Goal: Task Accomplishment & Management: Use online tool/utility

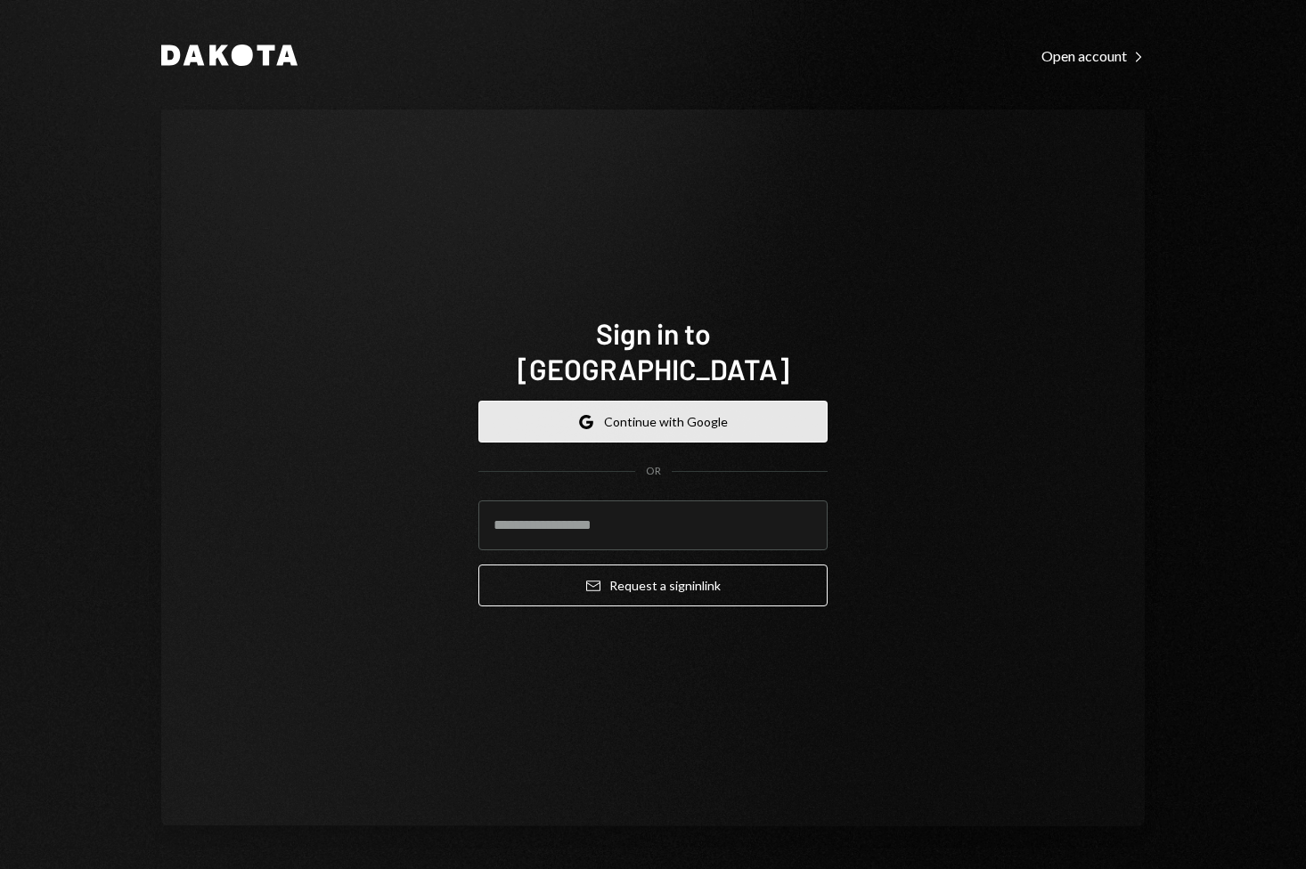
click at [634, 404] on button "Google Continue with Google" at bounding box center [652, 422] width 349 height 42
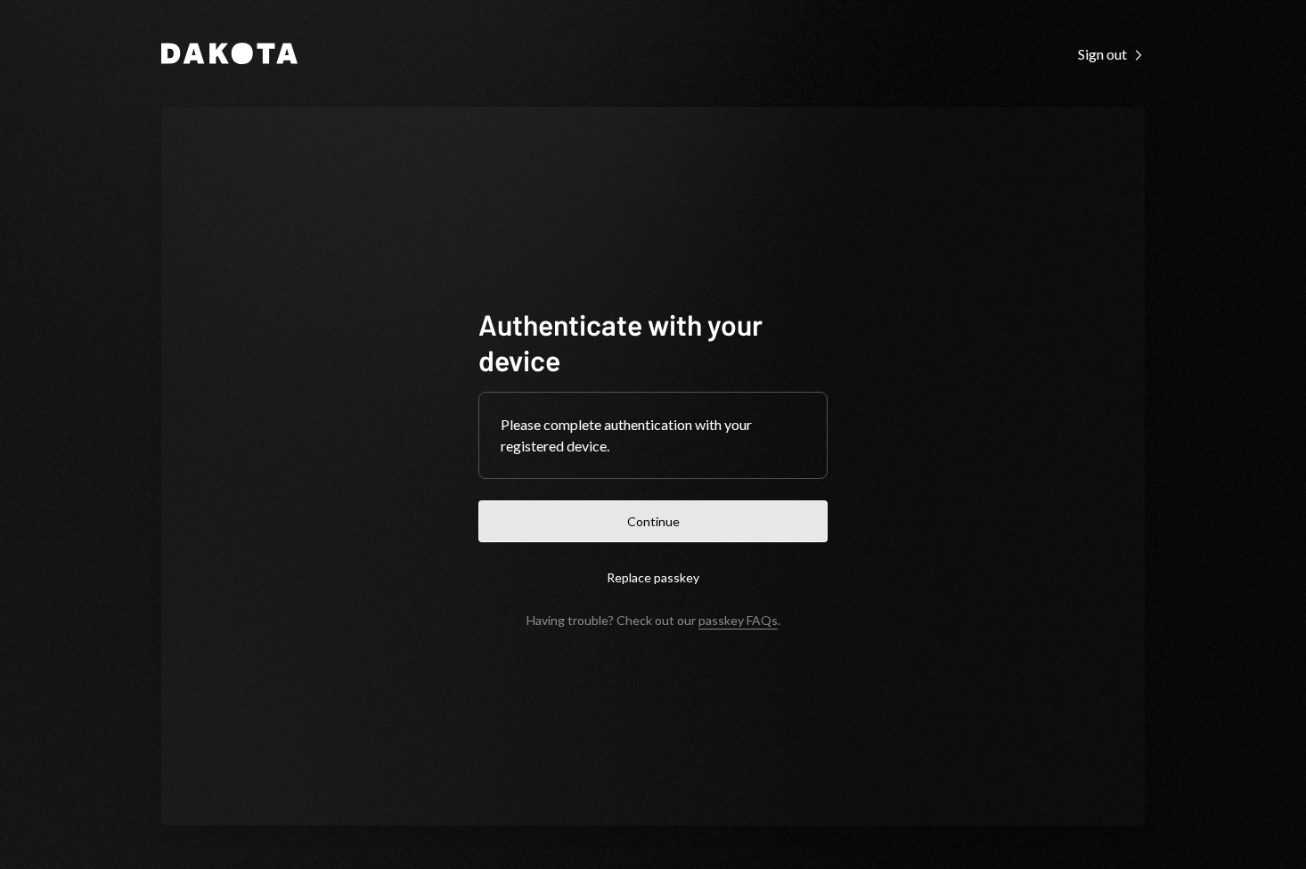
click at [721, 518] on button "Continue" at bounding box center [652, 522] width 349 height 42
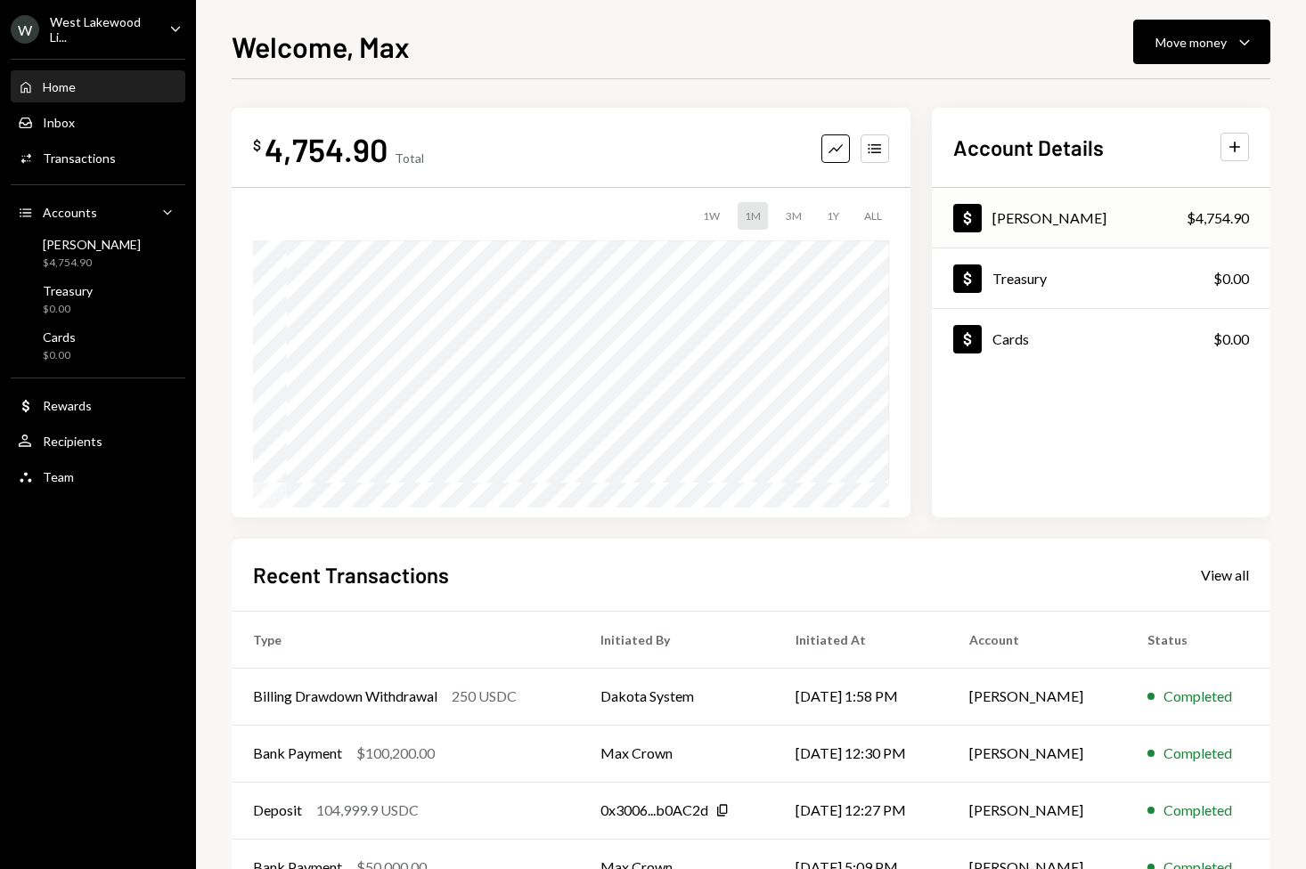
click at [1055, 213] on div "Dollar Billings $4,754.90" at bounding box center [1101, 219] width 338 height 58
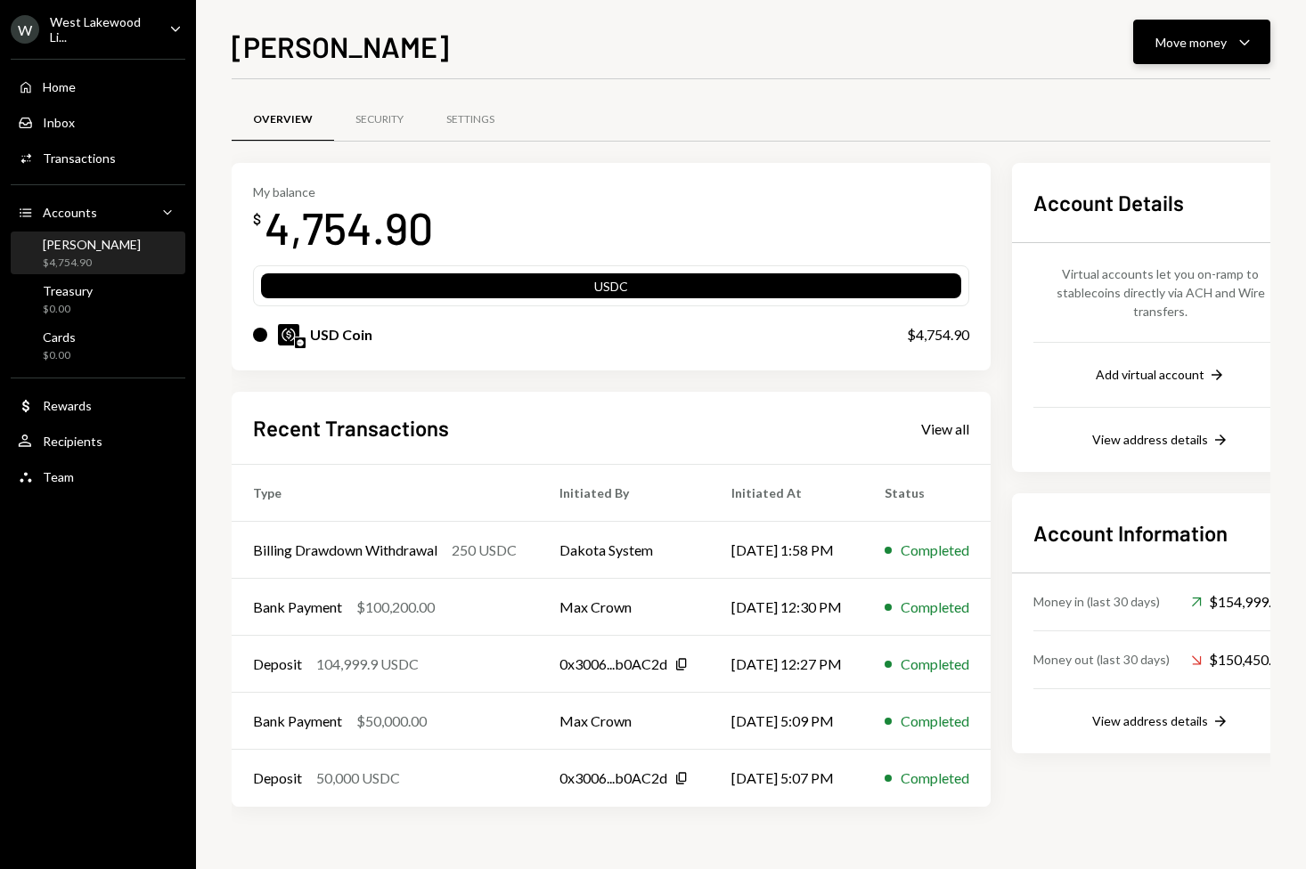
click at [1218, 39] on div "Move money" at bounding box center [1190, 42] width 71 height 19
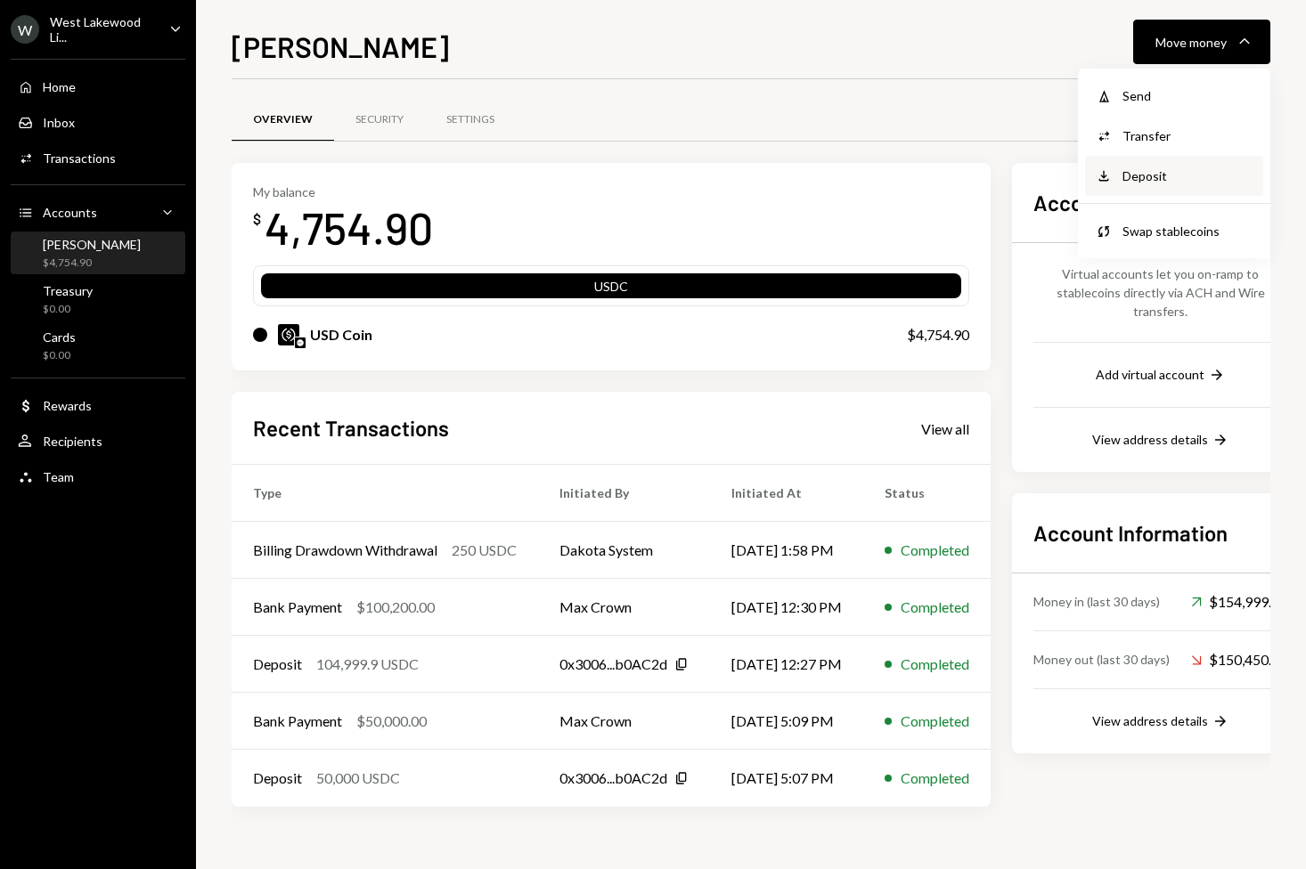
click at [1141, 171] on div "Deposit" at bounding box center [1187, 176] width 130 height 19
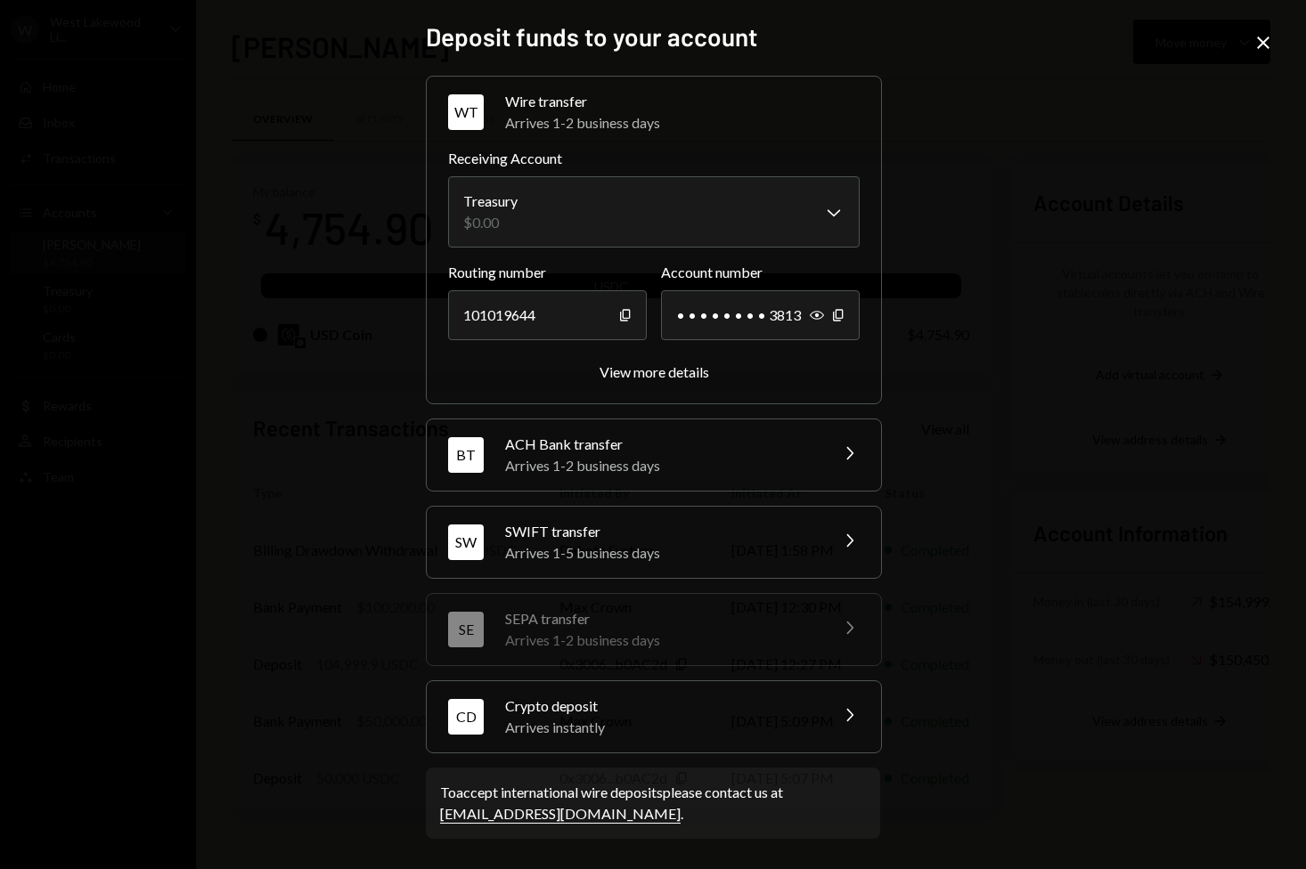
click at [627, 719] on div "Arrives instantly" at bounding box center [661, 727] width 312 height 21
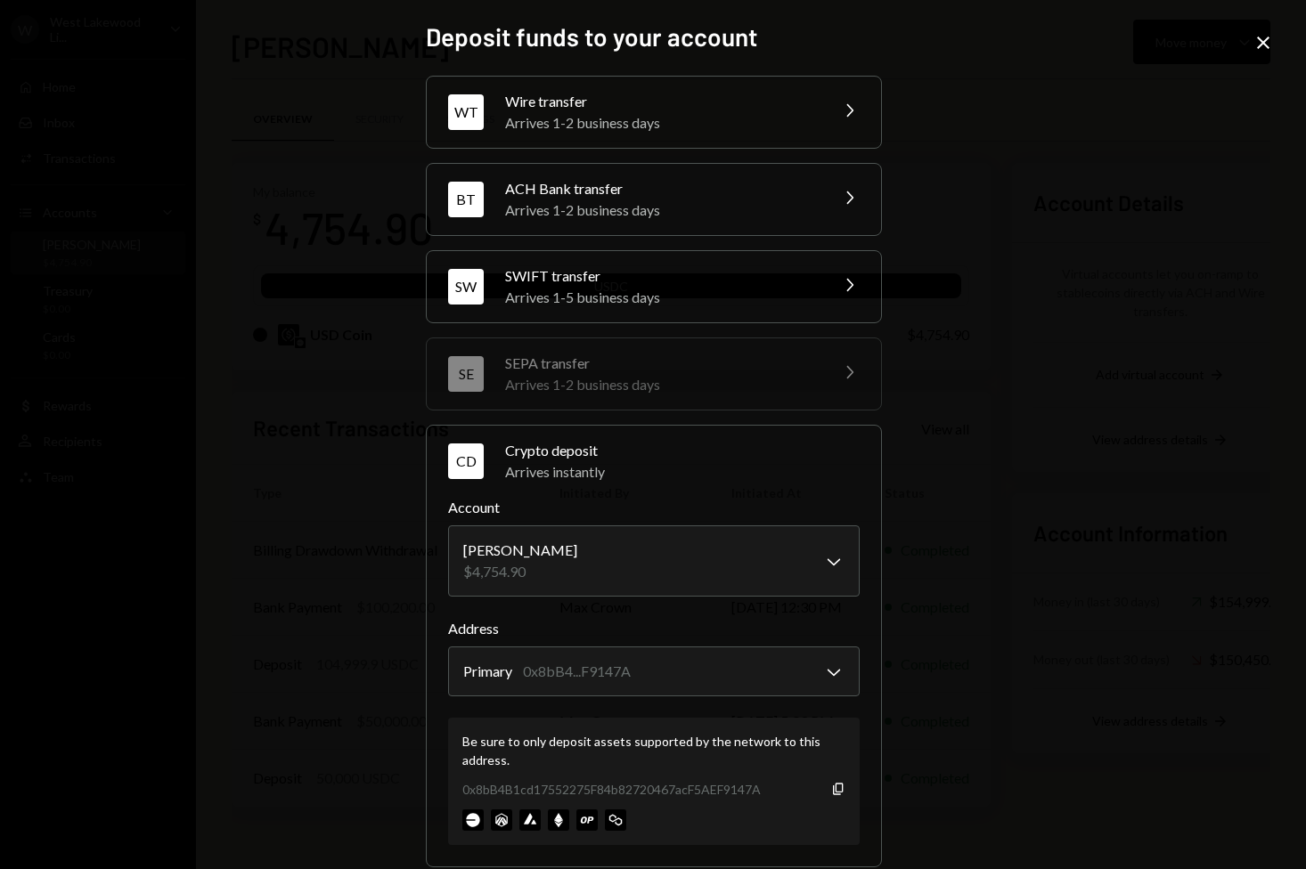
click at [466, 819] on img at bounding box center [472, 820] width 21 height 21
click at [835, 786] on icon "Copy" at bounding box center [838, 789] width 14 height 14
click at [1259, 45] on icon "Close" at bounding box center [1262, 42] width 21 height 21
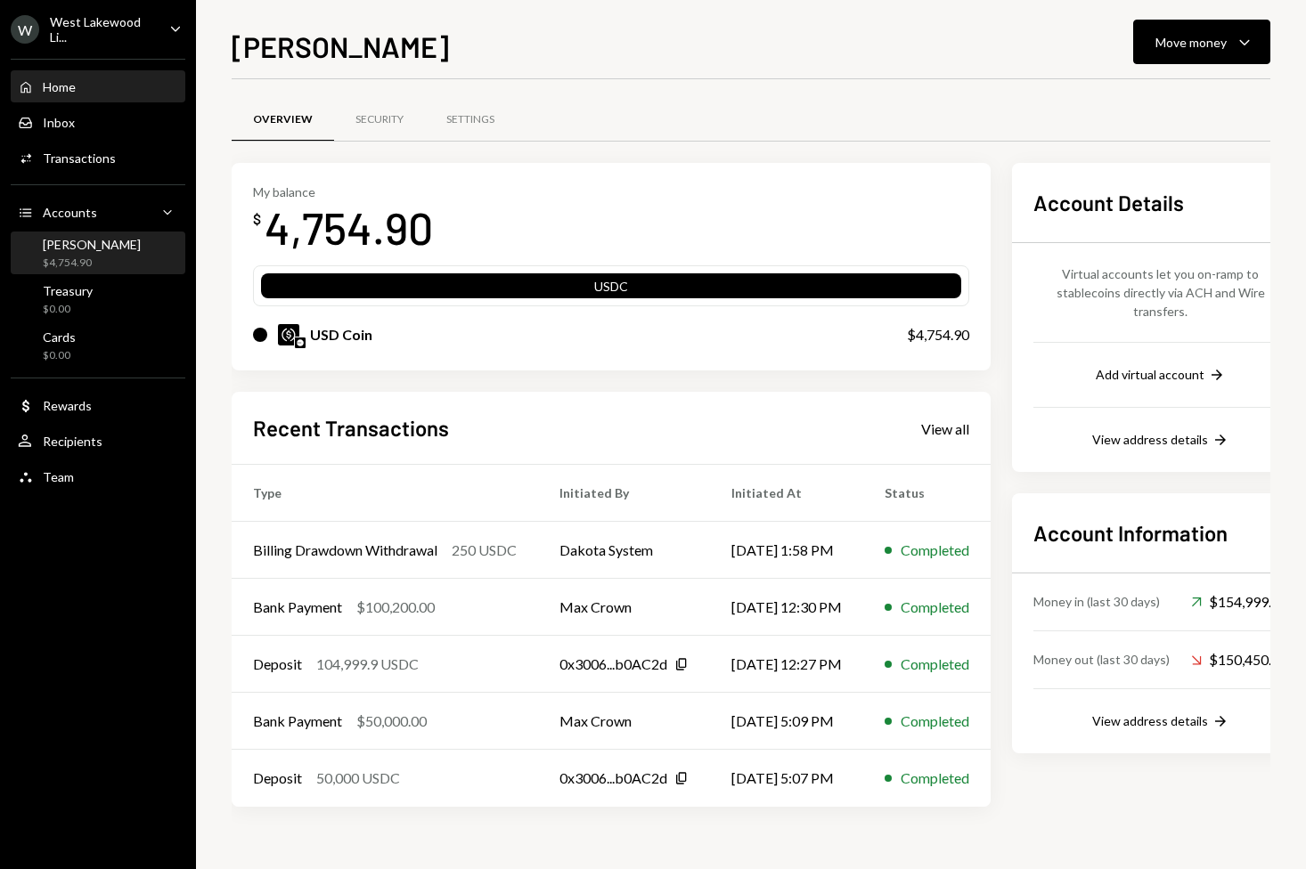
click at [47, 86] on div "Home" at bounding box center [59, 86] width 33 height 15
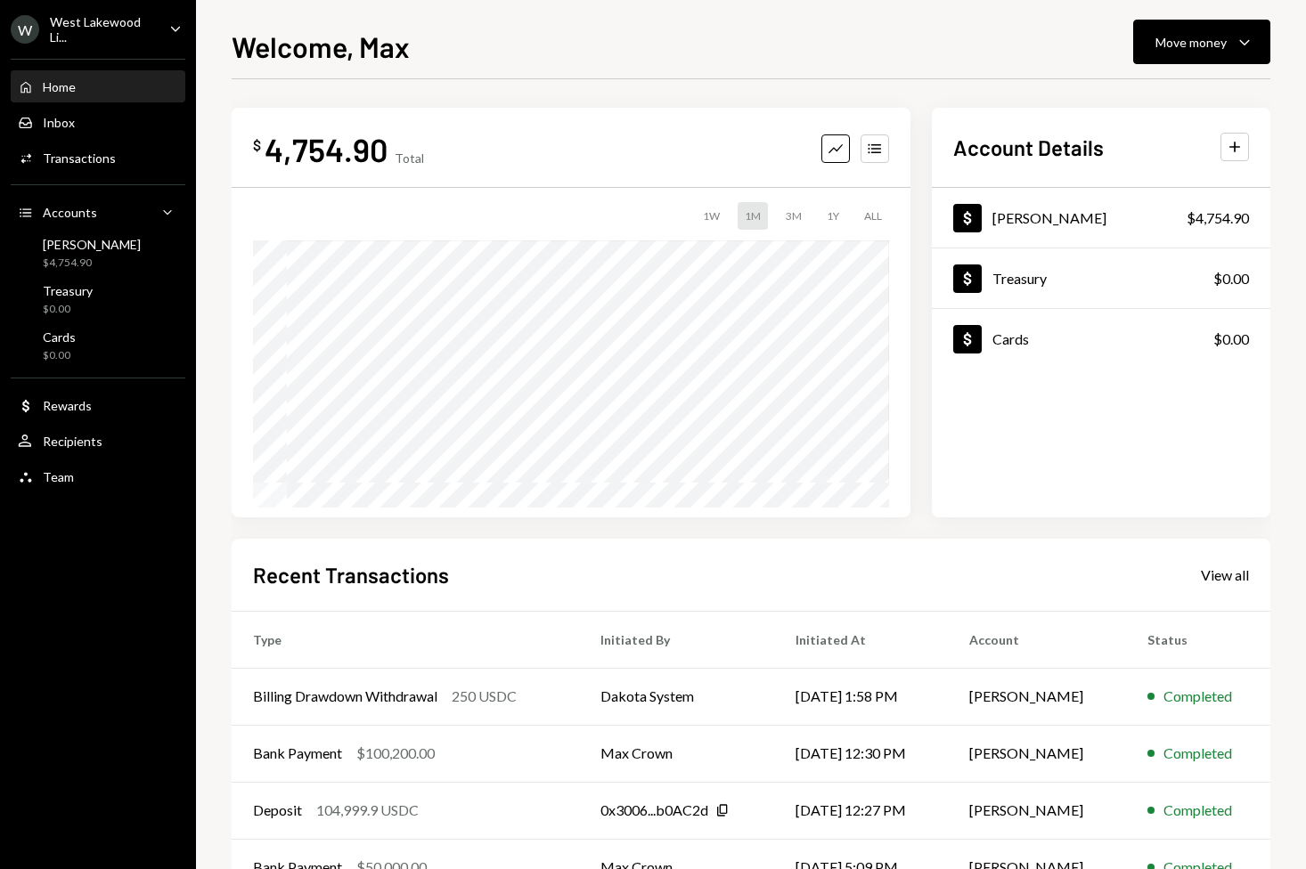
click at [64, 86] on div "Home" at bounding box center [59, 86] width 33 height 15
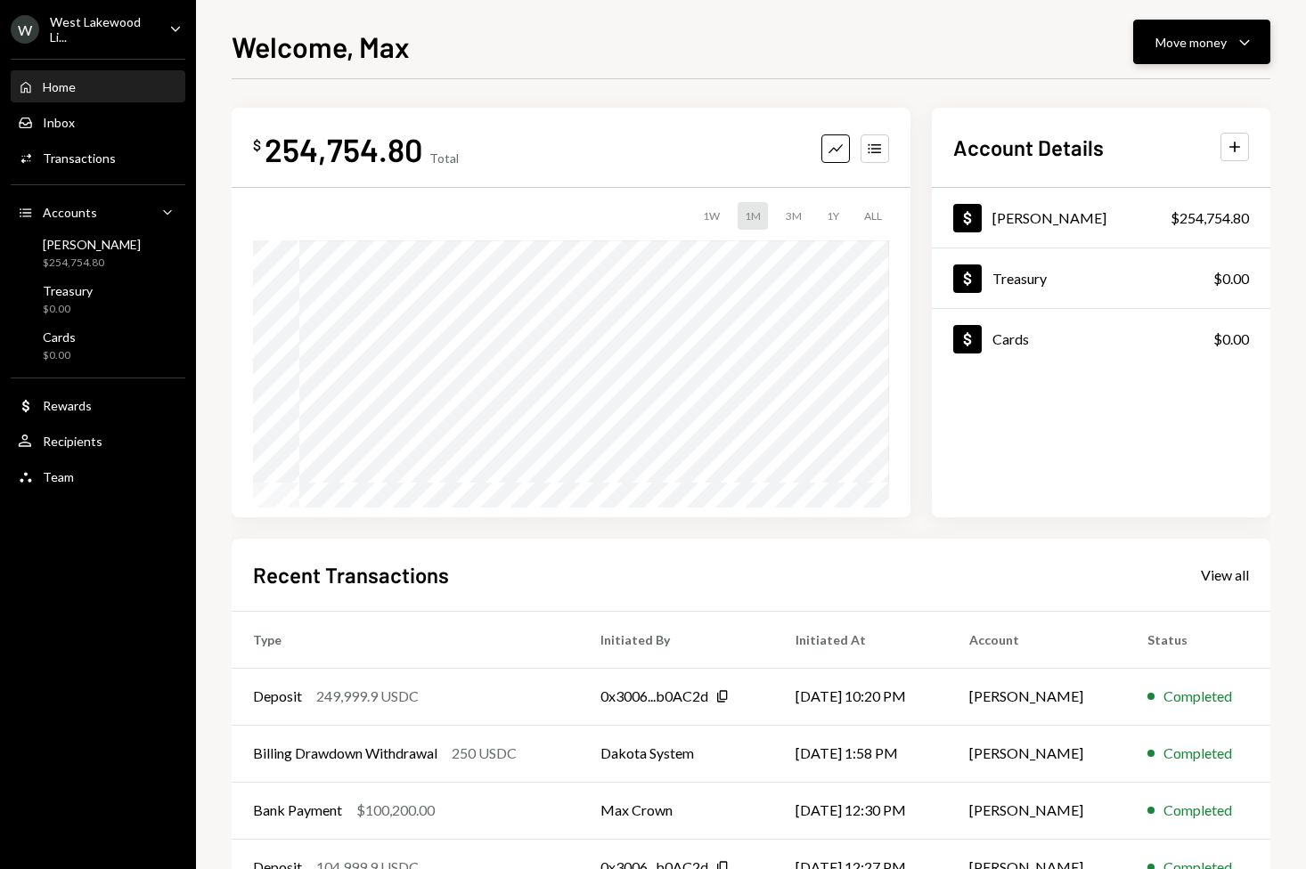
click at [1229, 48] on div "Move money Caret Down" at bounding box center [1201, 41] width 93 height 21
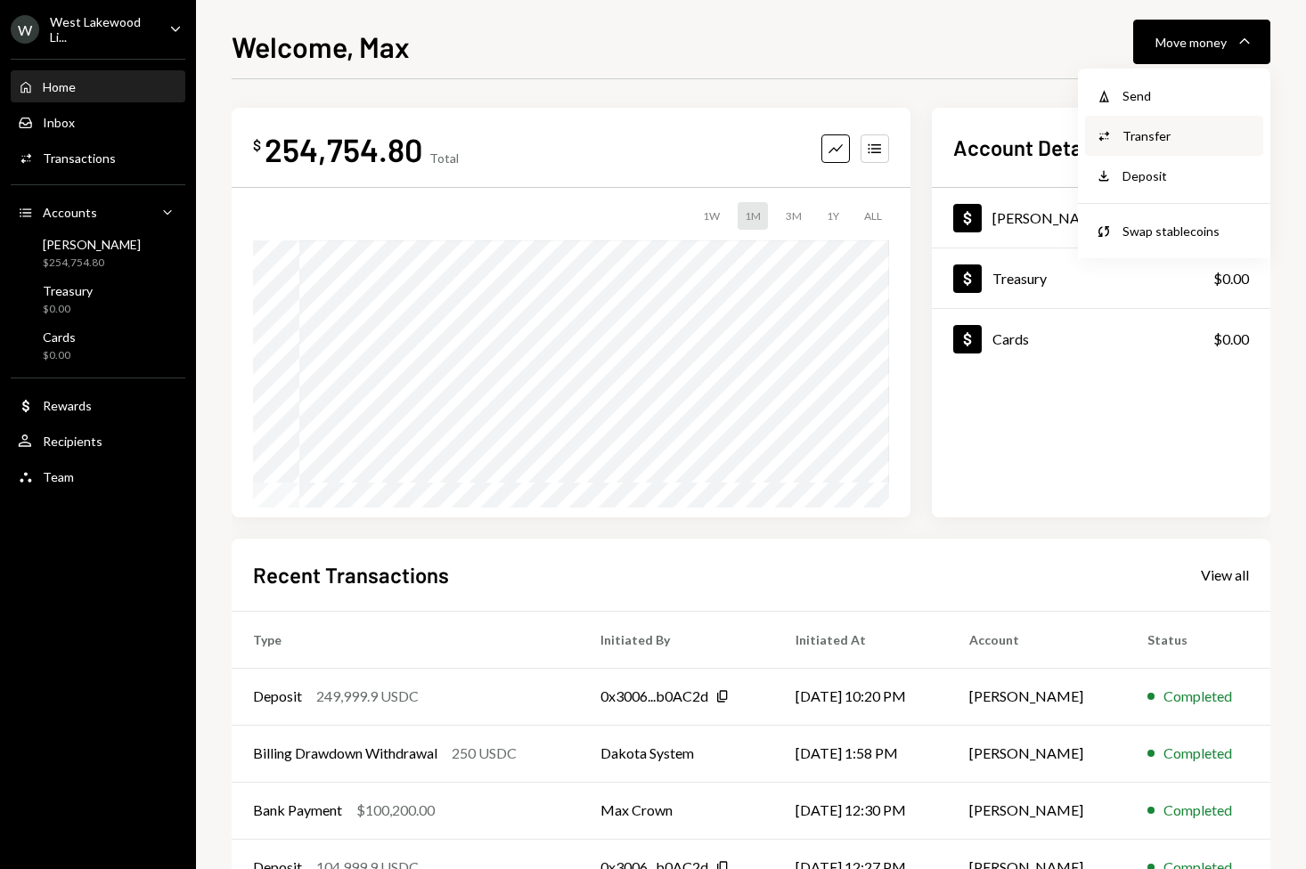
click at [1140, 140] on div "Transfer" at bounding box center [1187, 135] width 130 height 19
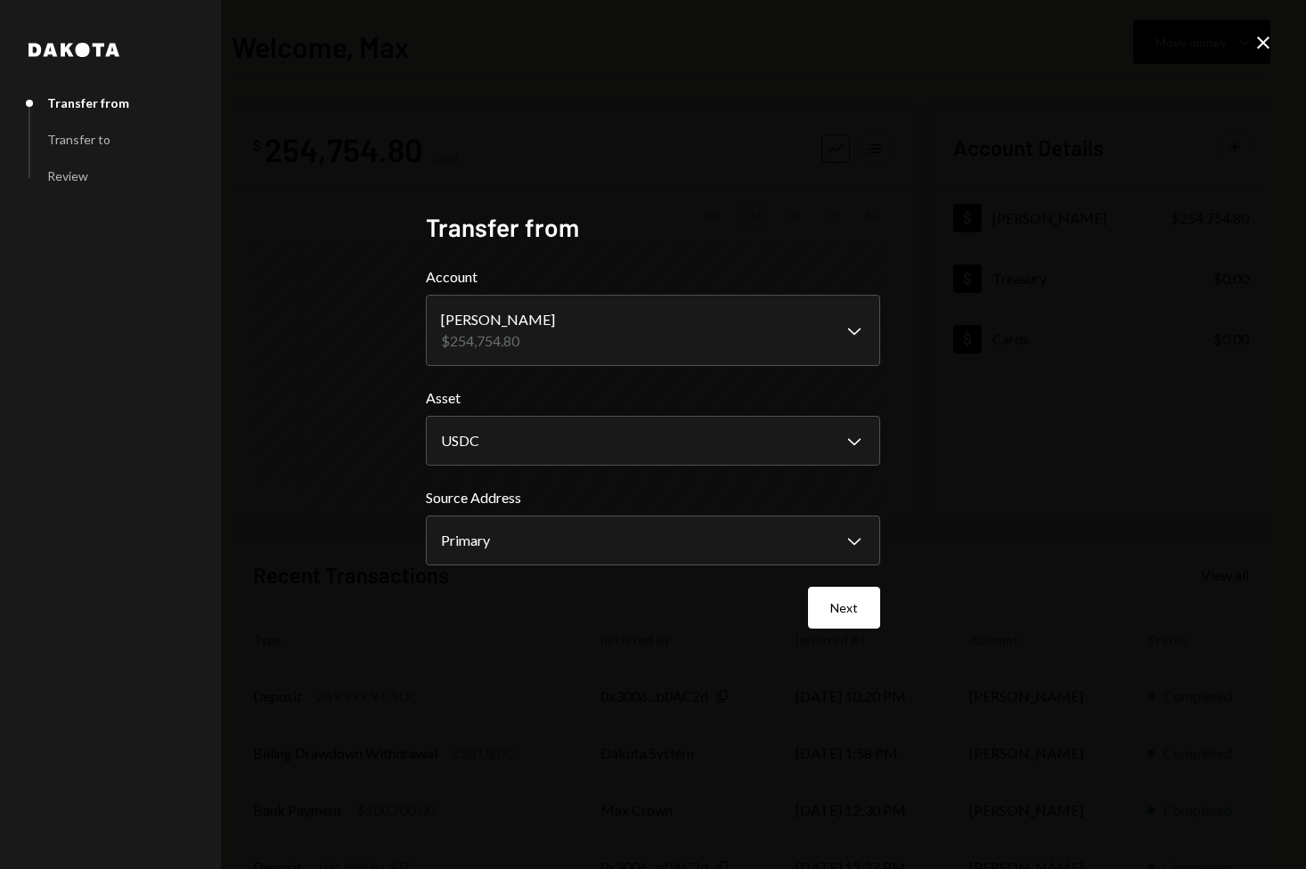
click at [1256, 54] on div "Close" at bounding box center [1262, 44] width 21 height 24
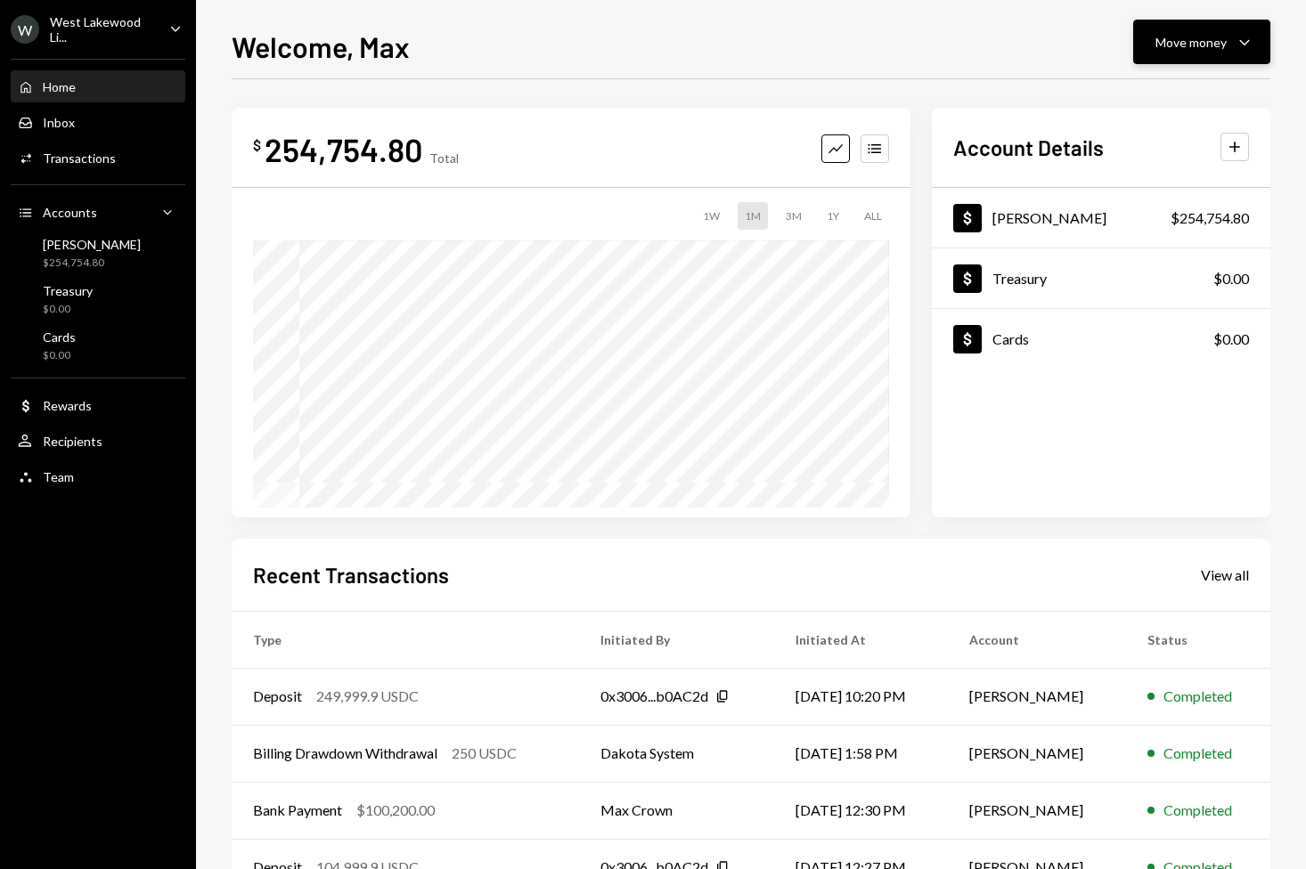
click at [1209, 40] on div "Move money" at bounding box center [1190, 42] width 71 height 19
click at [1143, 96] on div "Send" at bounding box center [1187, 95] width 130 height 19
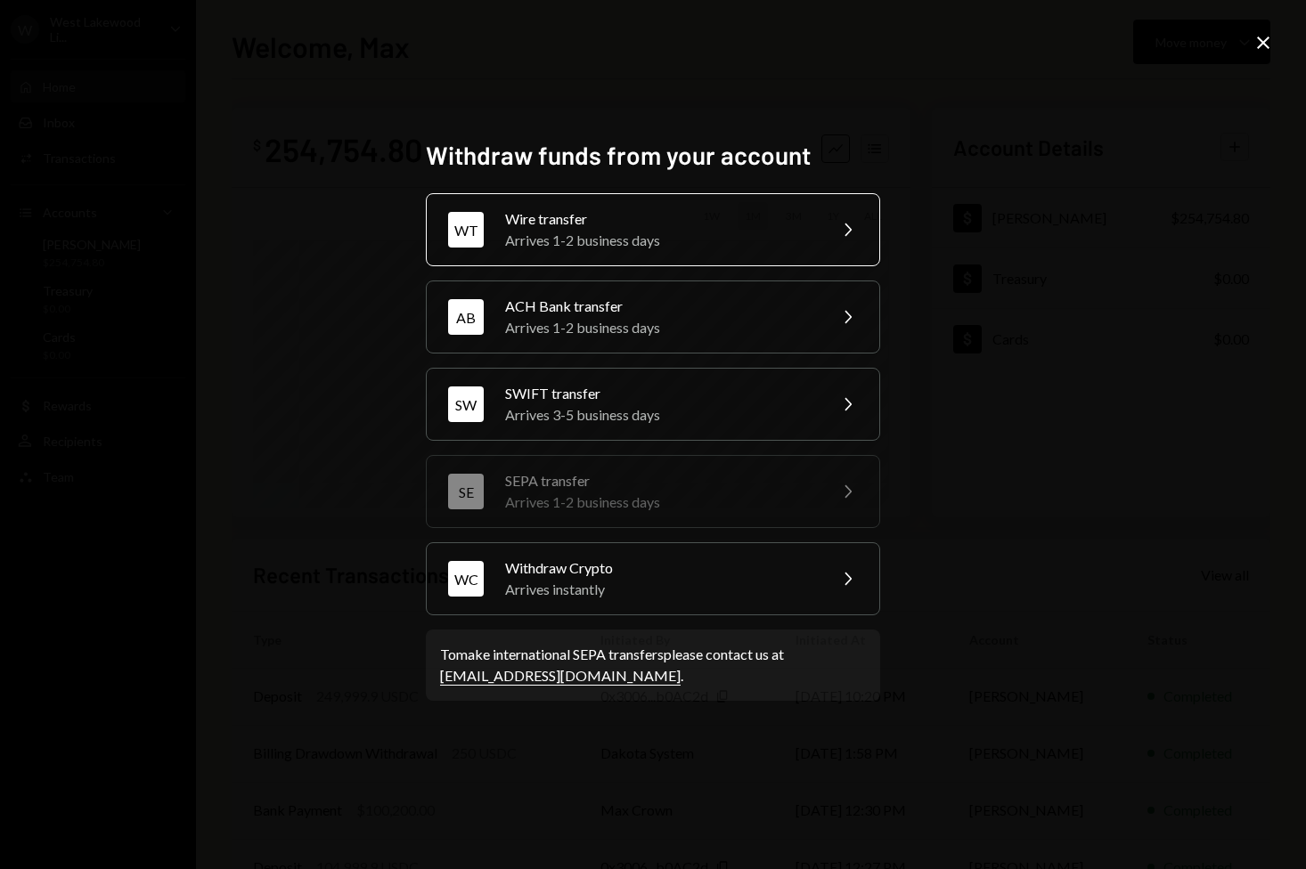
click at [692, 232] on div "Arrives 1-2 business days" at bounding box center [660, 240] width 310 height 21
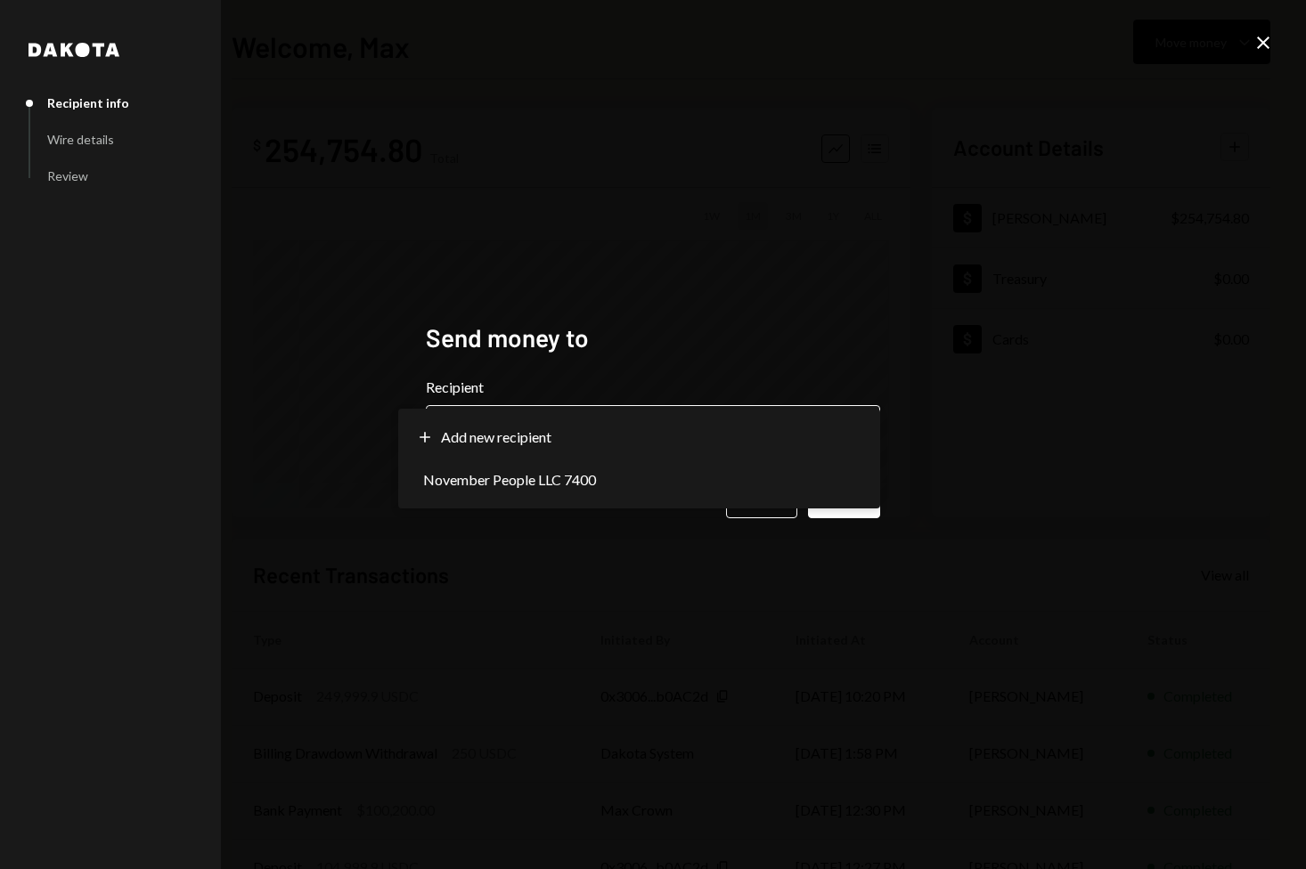
click at [619, 423] on body "**********" at bounding box center [653, 434] width 1306 height 869
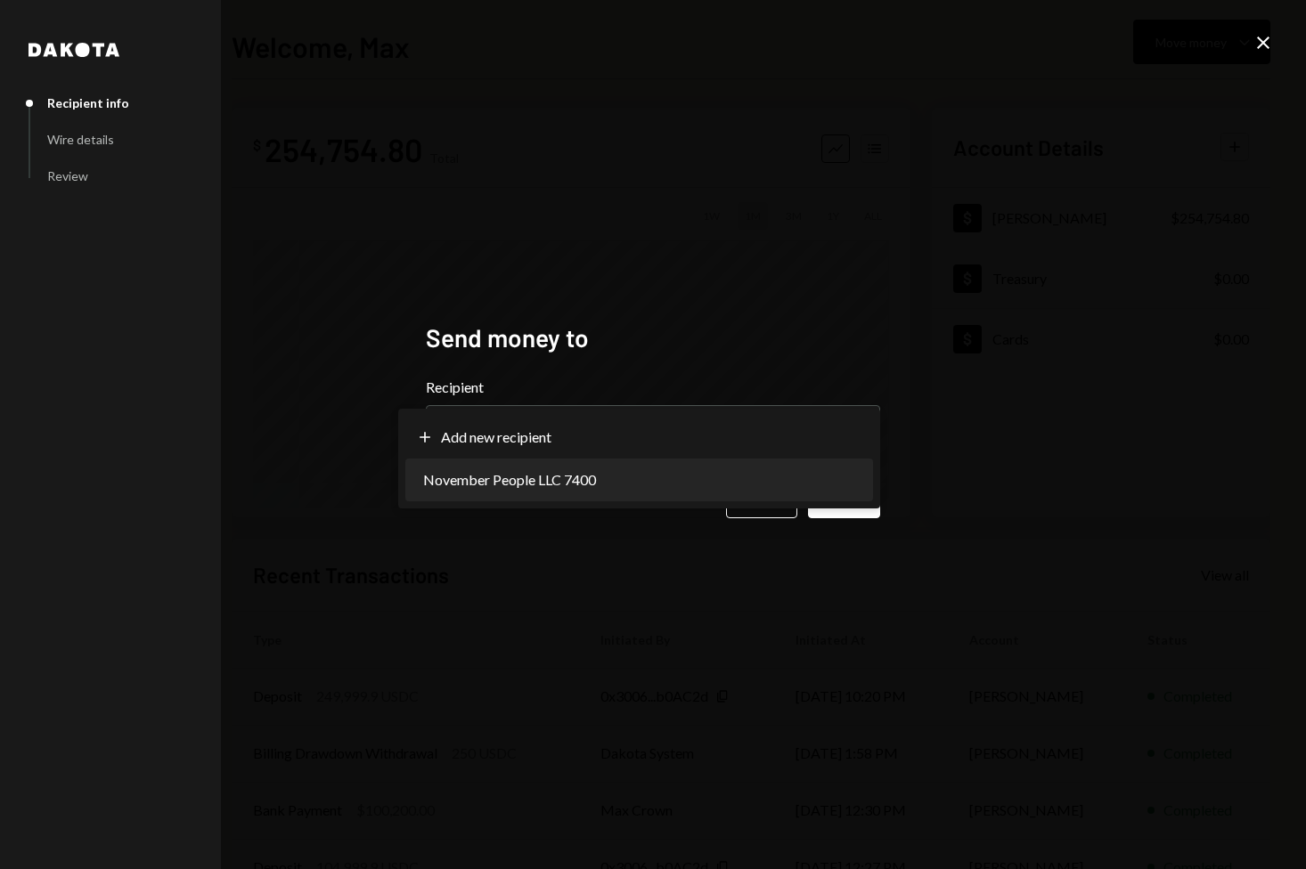
select select "**********"
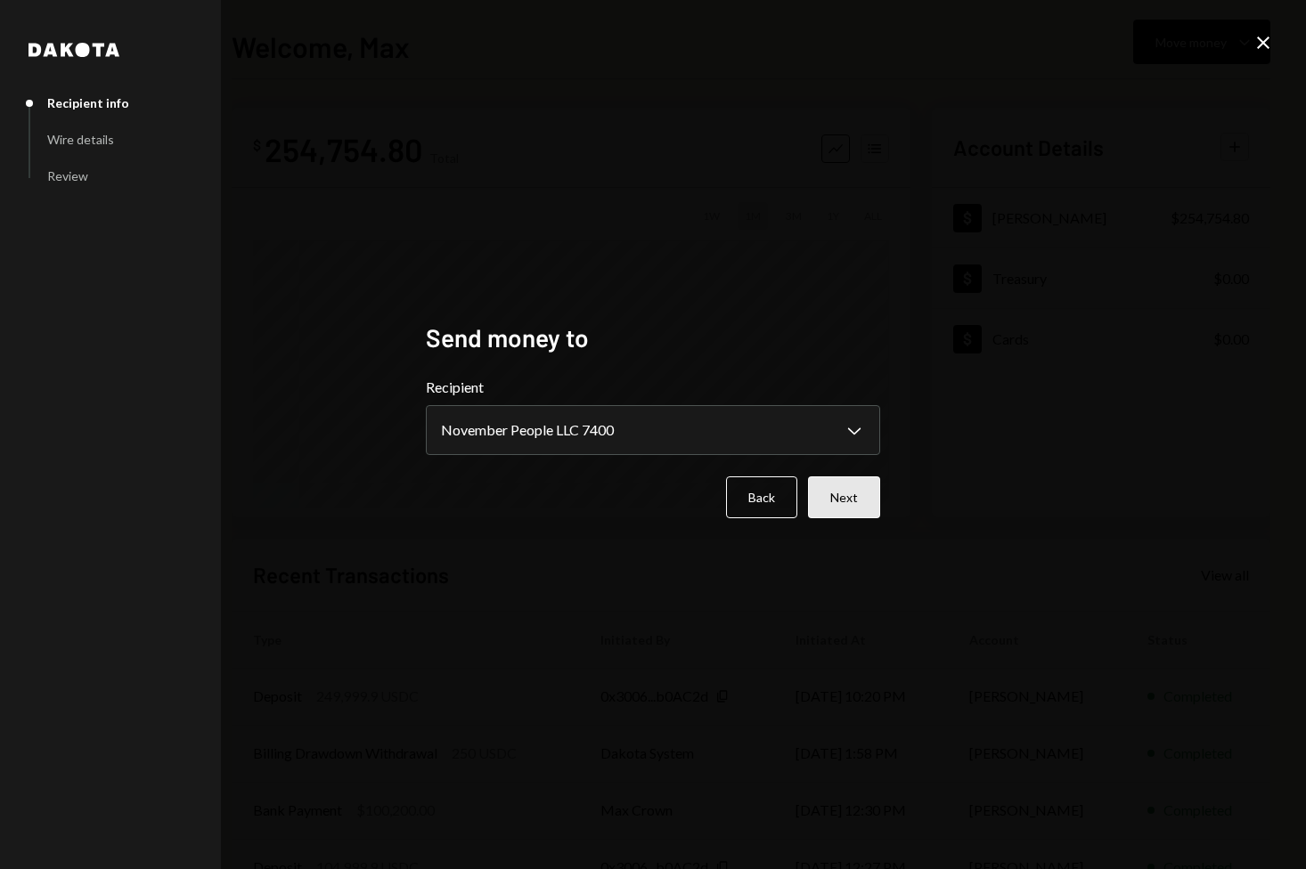
click at [828, 495] on button "Next" at bounding box center [844, 498] width 72 height 42
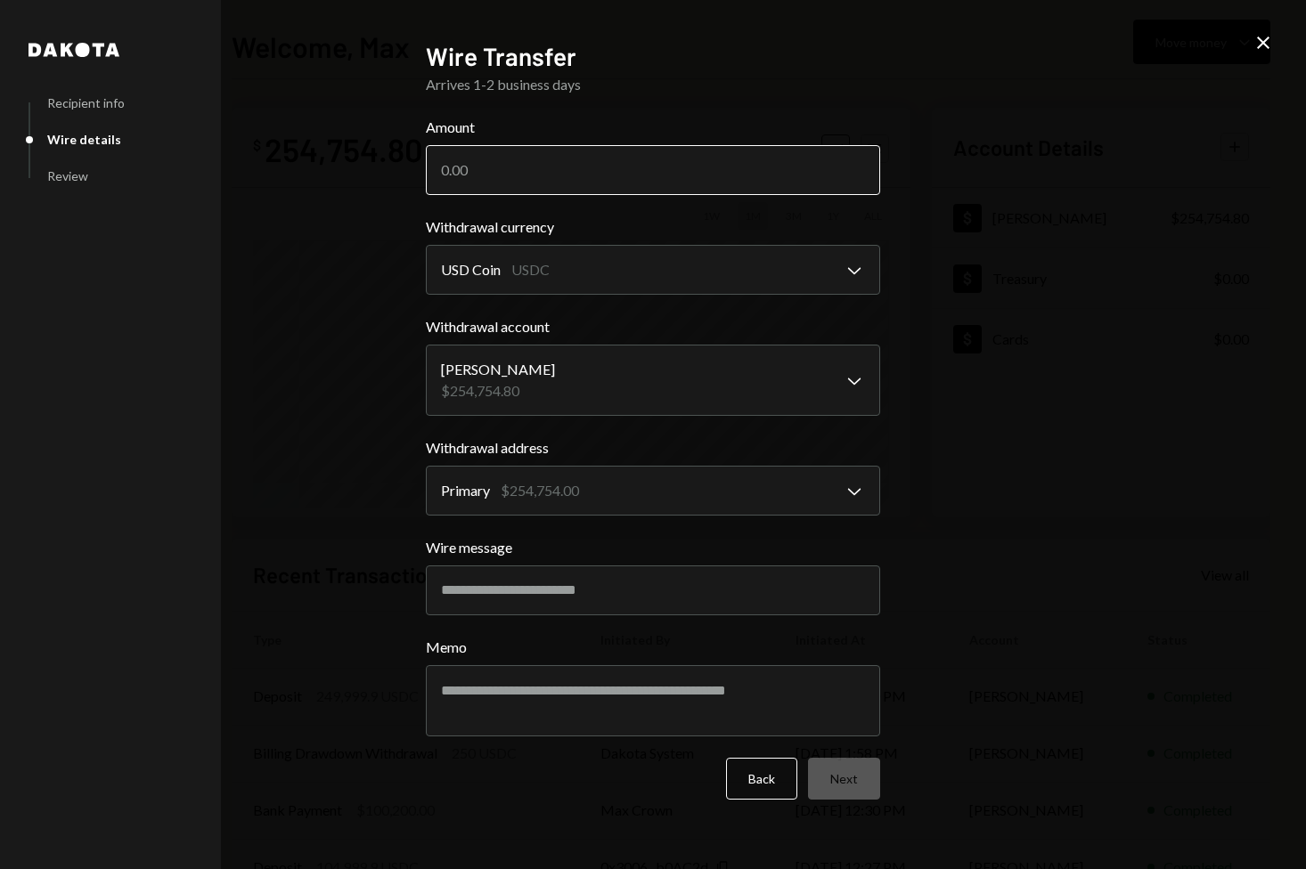
click at [549, 179] on input "Amount" at bounding box center [653, 170] width 454 height 50
type input "250000"
click at [925, 330] on div "**********" at bounding box center [653, 434] width 1306 height 869
click at [861, 785] on button "Next" at bounding box center [844, 779] width 72 height 42
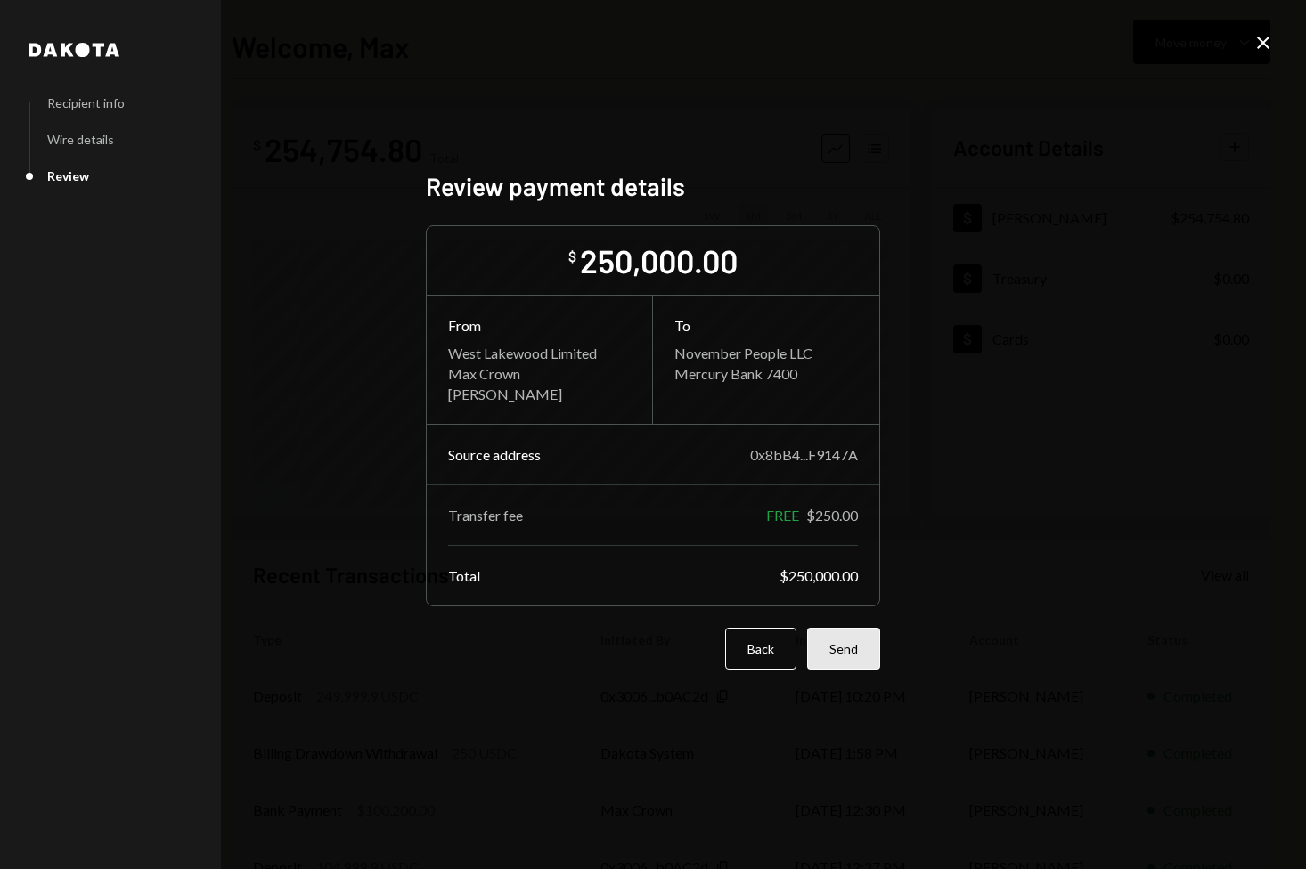
click at [860, 647] on button "Send" at bounding box center [843, 649] width 73 height 42
